Goal: Task Accomplishment & Management: Manage account settings

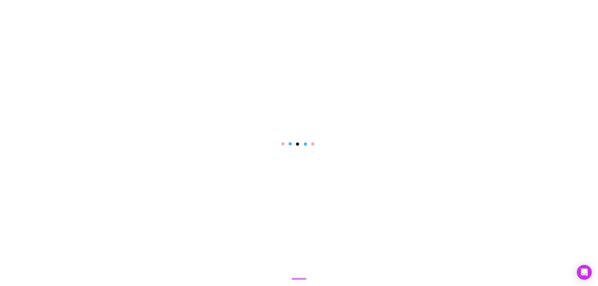
click at [274, 183] on main at bounding box center [299, 143] width 598 height 286
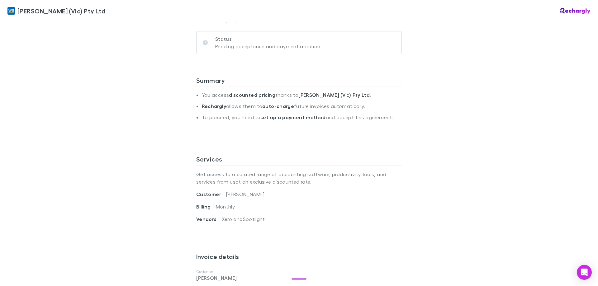
scroll to position [218, 0]
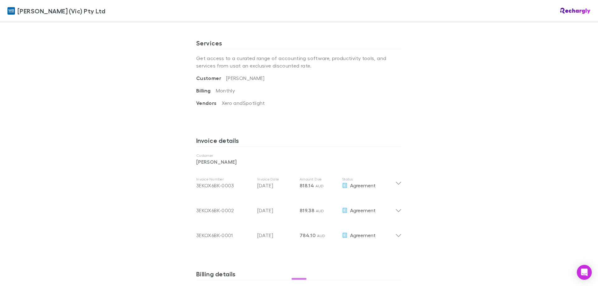
click at [446, 150] on div "[PERSON_NAME] (Vic) Pty Ltd [PERSON_NAME] (Vic) Pty Ltd Software subscriptions …" at bounding box center [299, 143] width 598 height 286
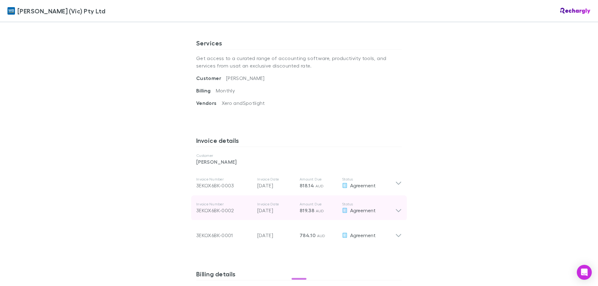
drag, startPoint x: 466, startPoint y: 192, endPoint x: 383, endPoint y: 207, distance: 85.0
click at [466, 192] on div "[PERSON_NAME] (Vic) Pty Ltd [PERSON_NAME] (Vic) Pty Ltd Software subscriptions …" at bounding box center [299, 143] width 598 height 286
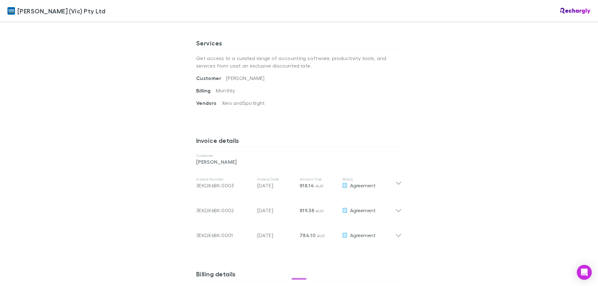
click at [328, 128] on div "Services Get access to a curated range of accounting software, productivity too…" at bounding box center [298, 82] width 205 height 97
